Goal: Check status: Check status

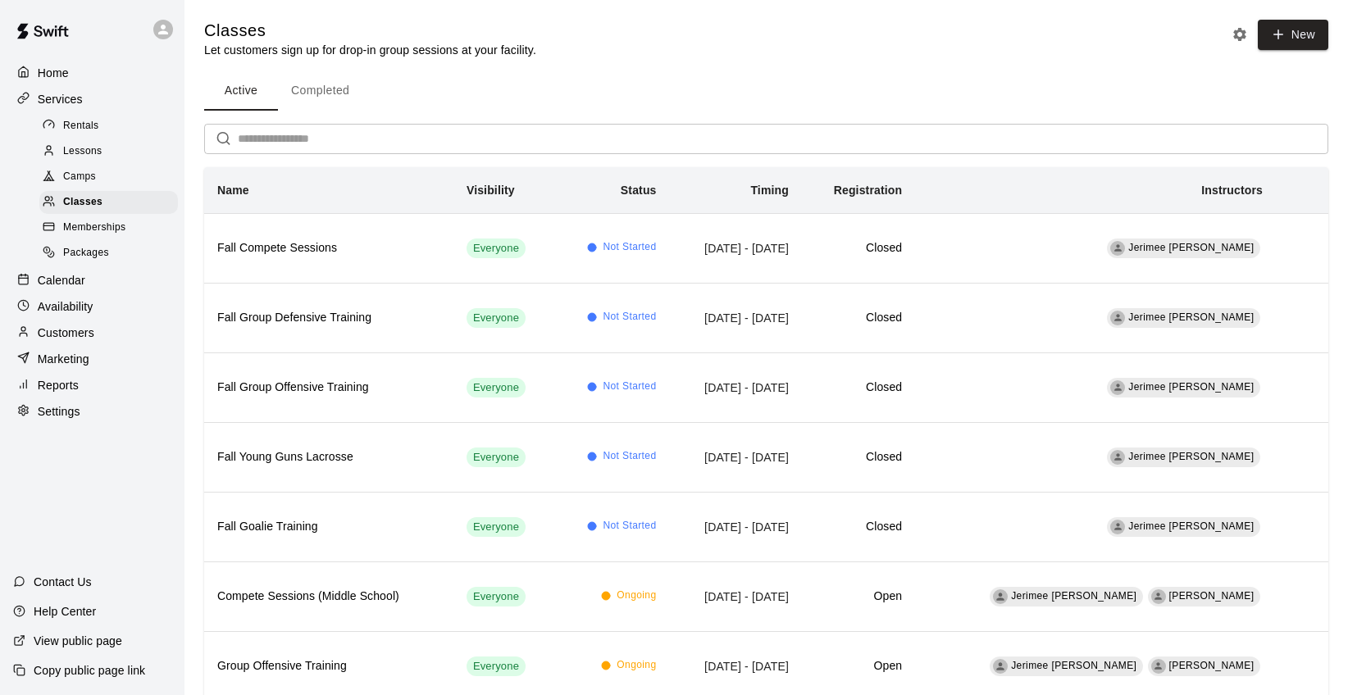
scroll to position [17, 0]
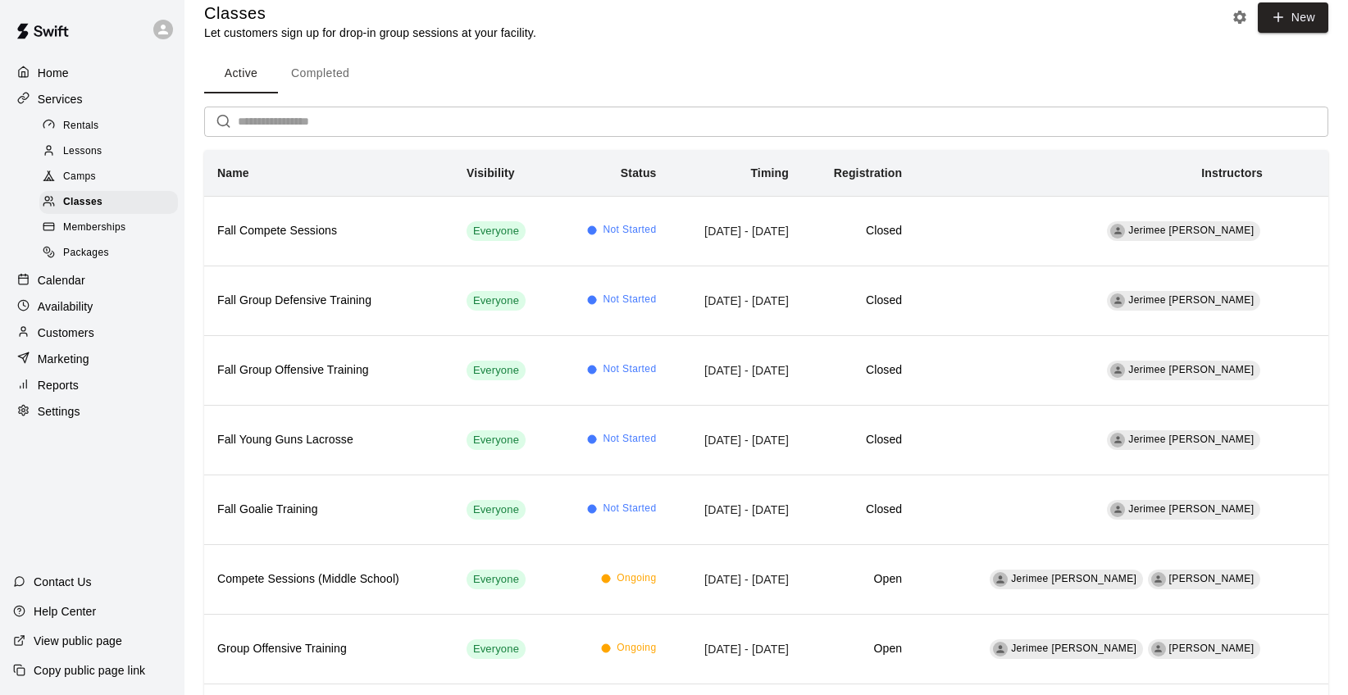
click at [84, 385] on div "Reports" at bounding box center [92, 385] width 158 height 25
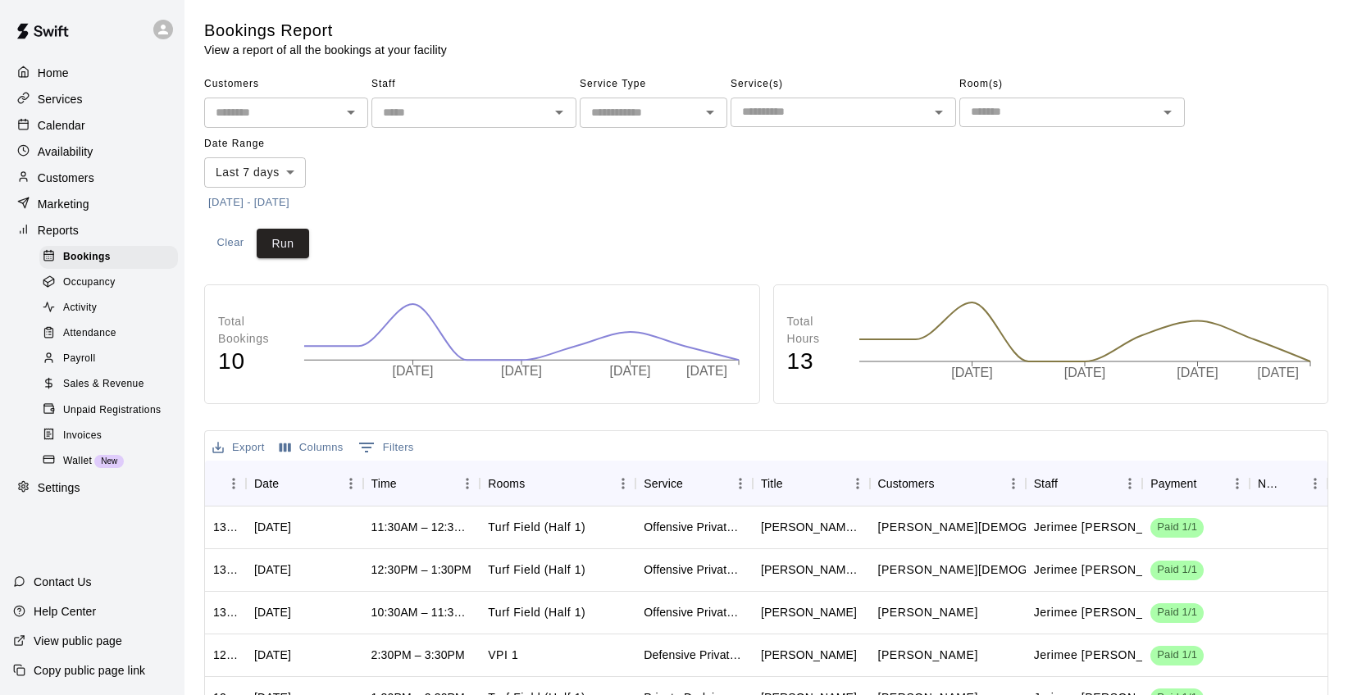
click at [100, 378] on span "Sales & Revenue" at bounding box center [103, 384] width 81 height 16
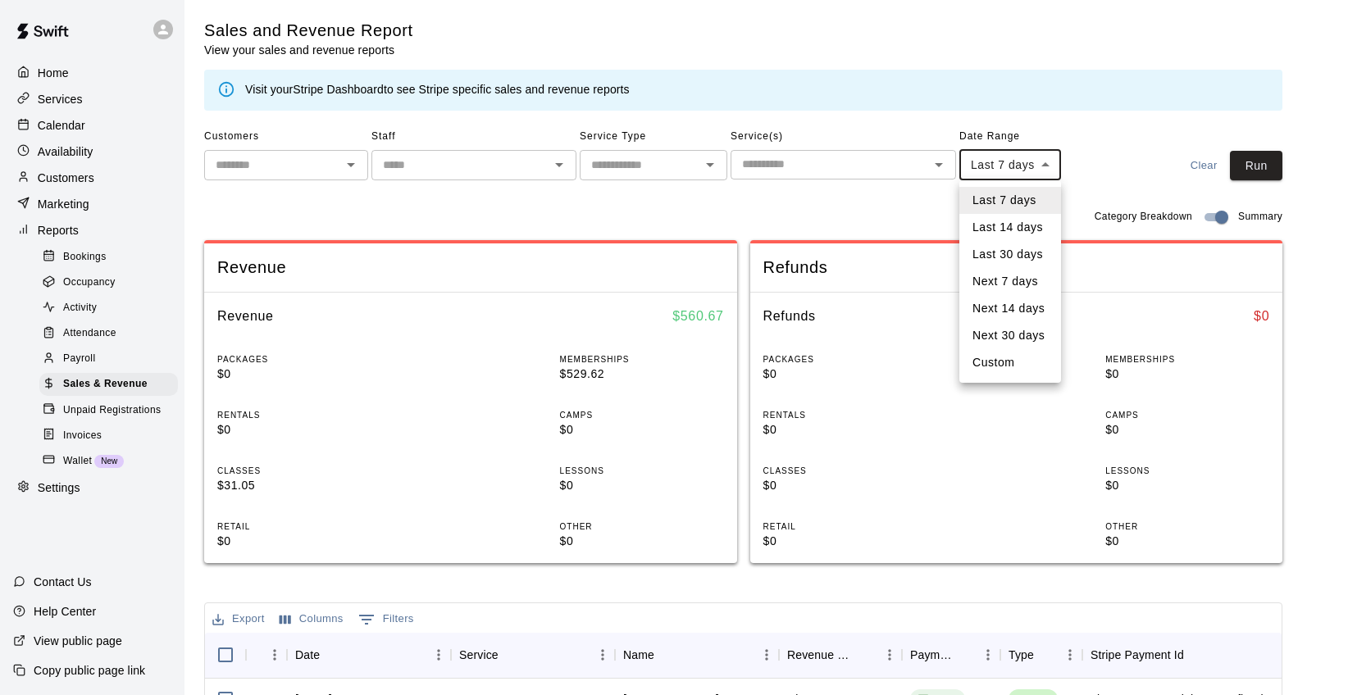
click at [1041, 168] on body "Home Services Calendar Availability Customers Marketing Reports Bookings Occupa…" at bounding box center [674, 591] width 1348 height 1183
click at [1011, 364] on li "Custom" at bounding box center [1010, 362] width 102 height 27
type input "******"
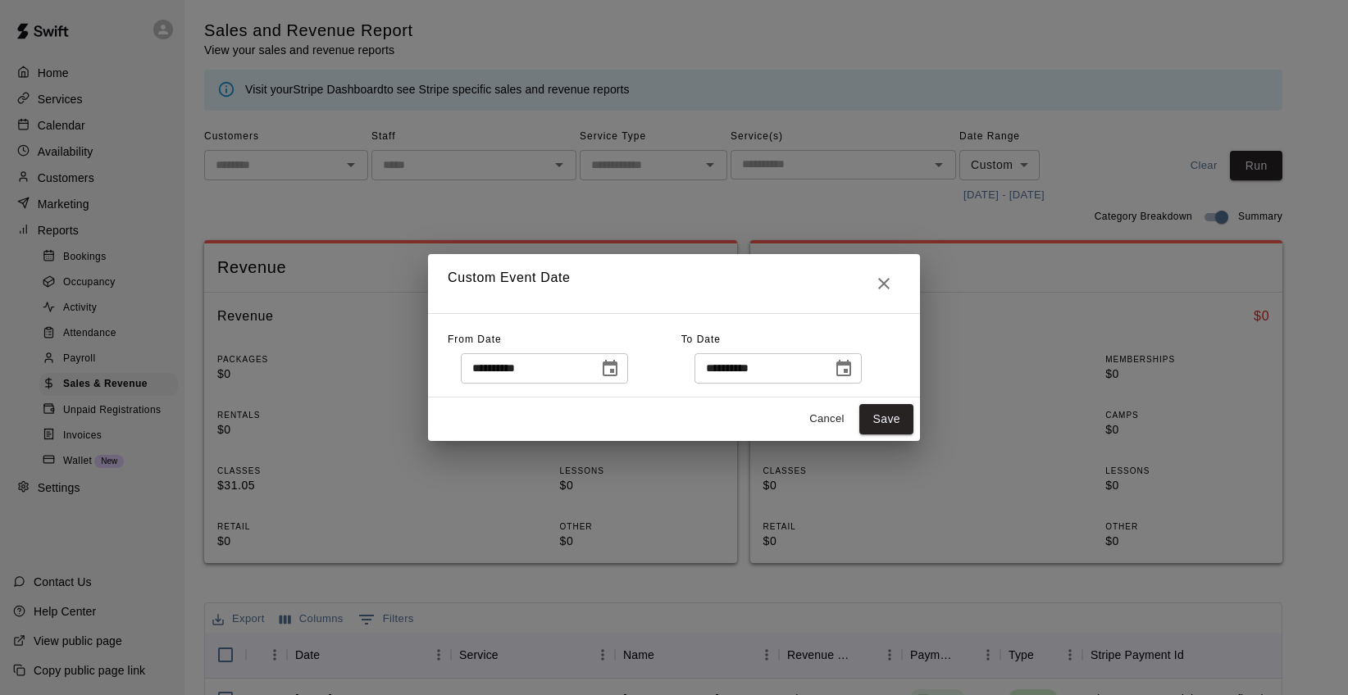
click at [613, 366] on icon "Choose date, selected date is Aug 13, 2025" at bounding box center [610, 369] width 20 height 20
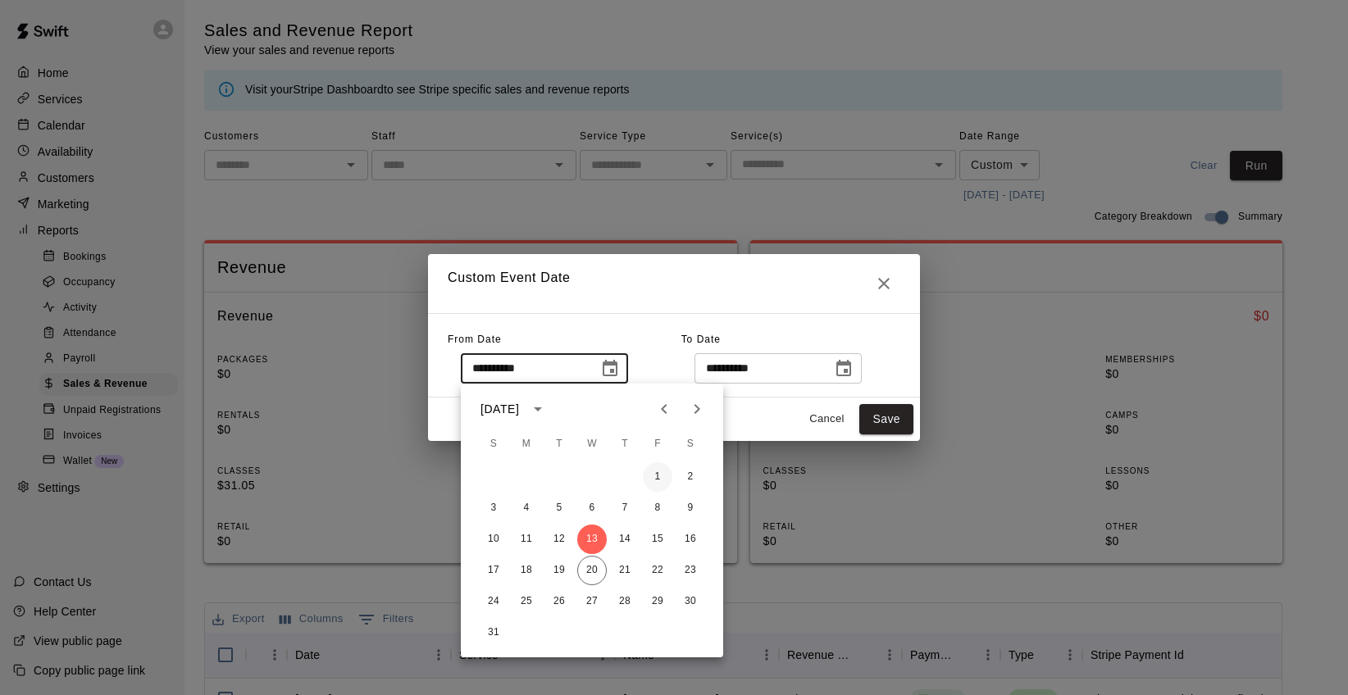
click at [648, 474] on button "1" at bounding box center [658, 477] width 30 height 30
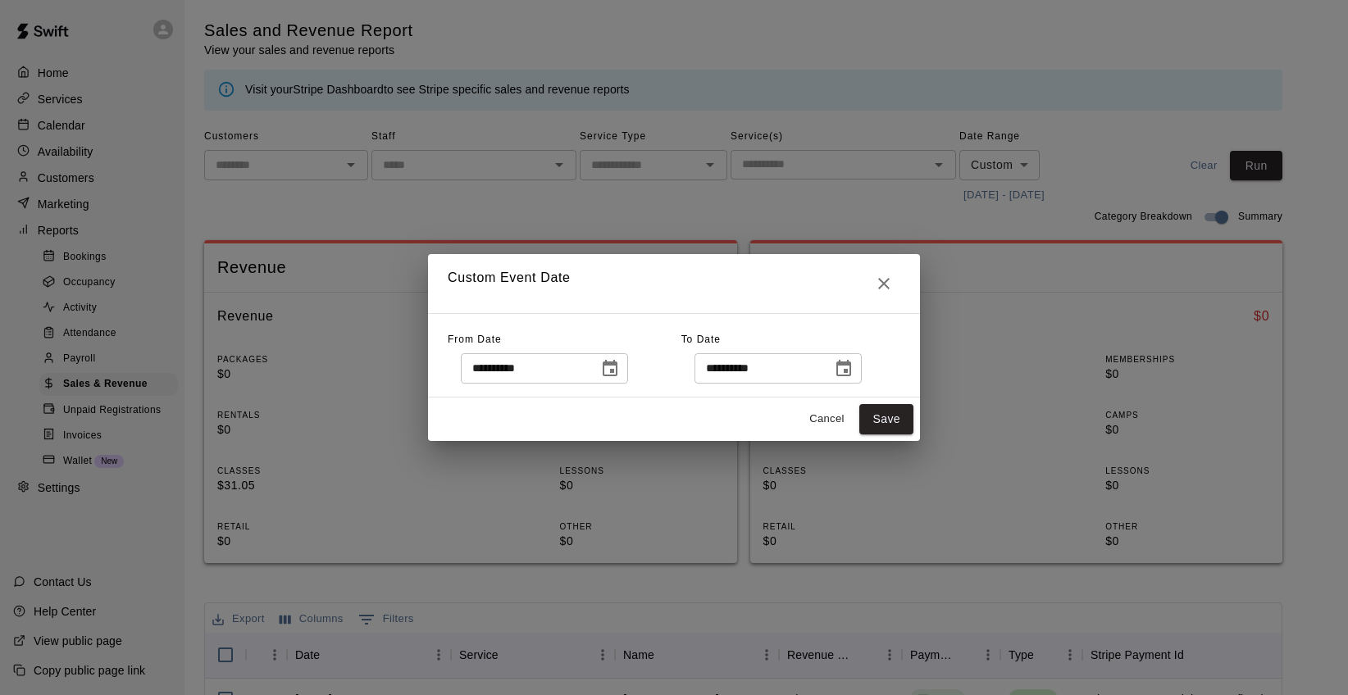
type input "**********"
click at [889, 421] on button "Save" at bounding box center [886, 419] width 54 height 30
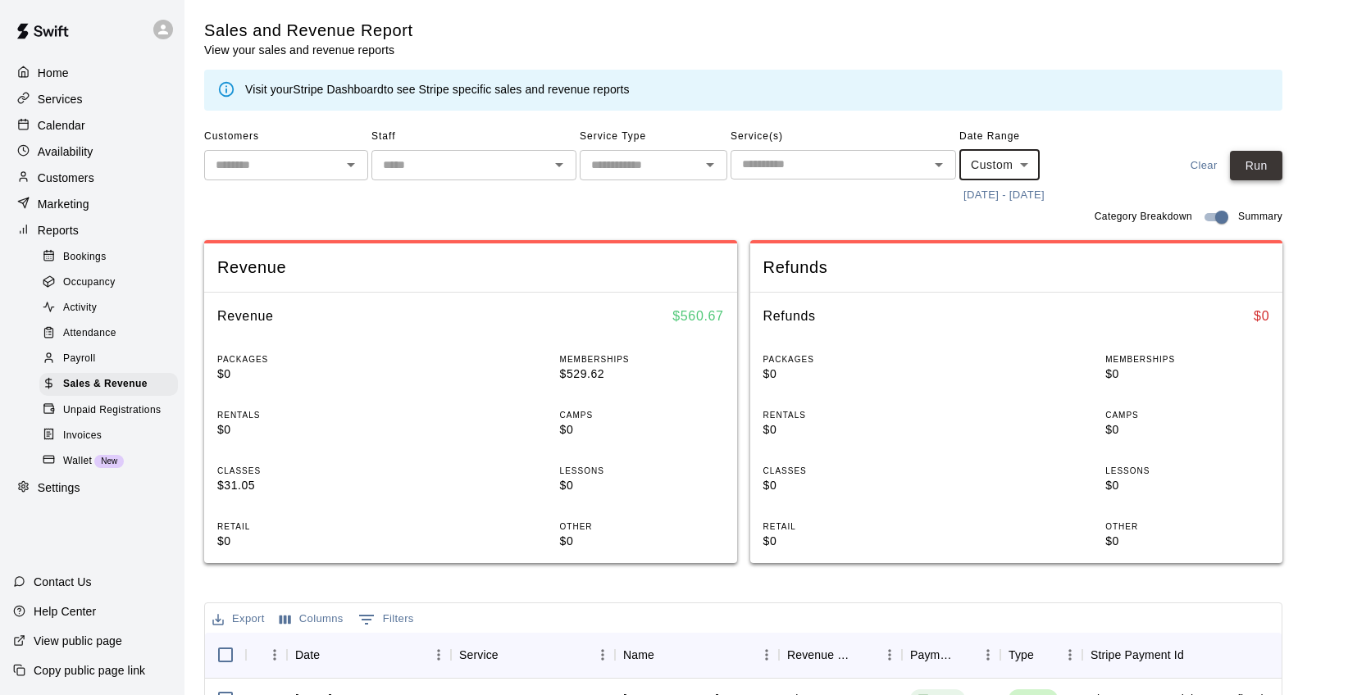
click at [1257, 167] on button "Run" at bounding box center [1256, 166] width 52 height 30
